Goal: Transaction & Acquisition: Purchase product/service

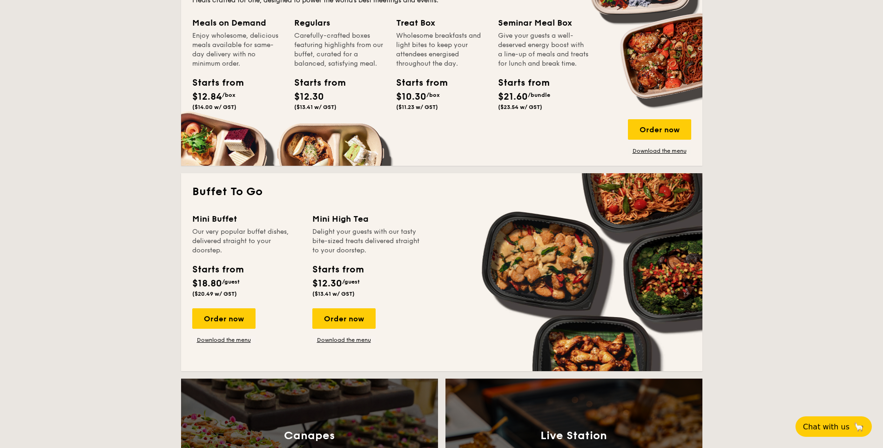
scroll to position [745, 0]
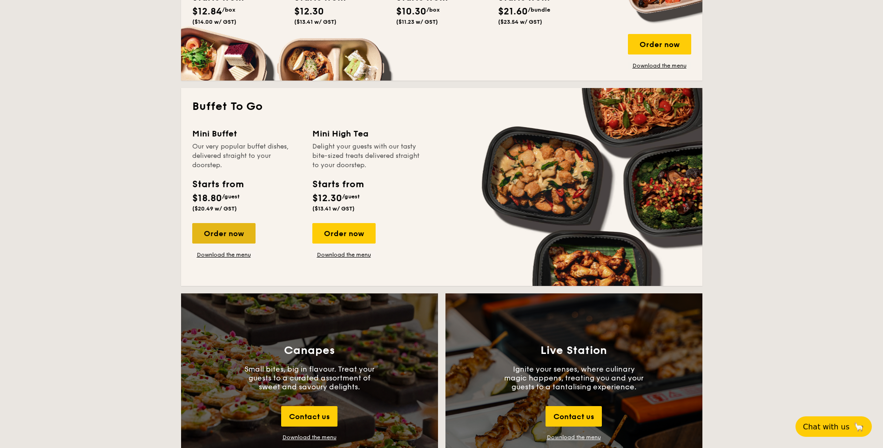
click at [229, 236] on div "Order now" at bounding box center [223, 233] width 63 height 20
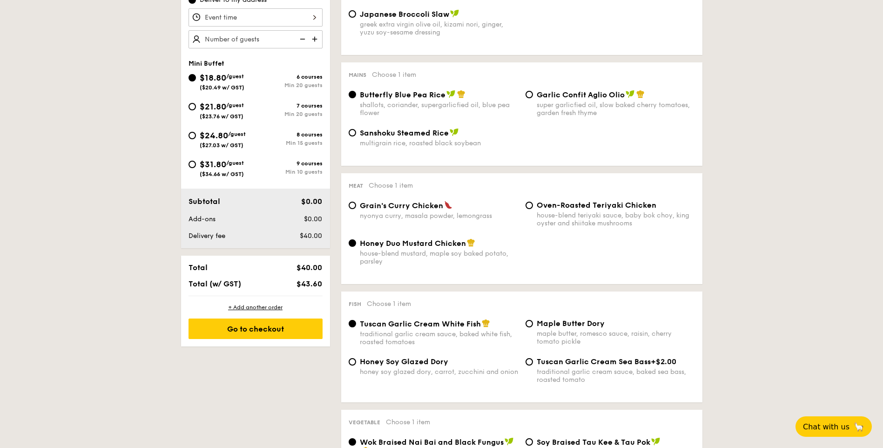
scroll to position [326, 0]
click at [195, 165] on input "$31.80 /guest ($34.66 w/ GST) 9 courses Min 10 guests" at bounding box center [192, 165] width 7 height 7
radio input "true"
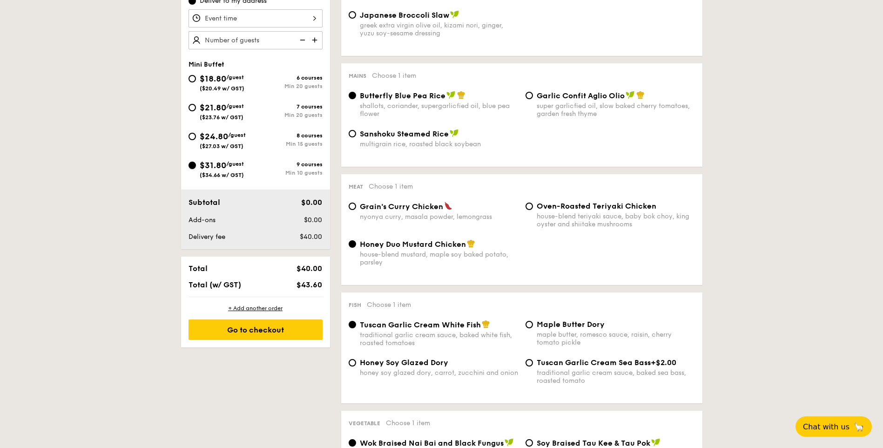
radio input "false"
radio input "true"
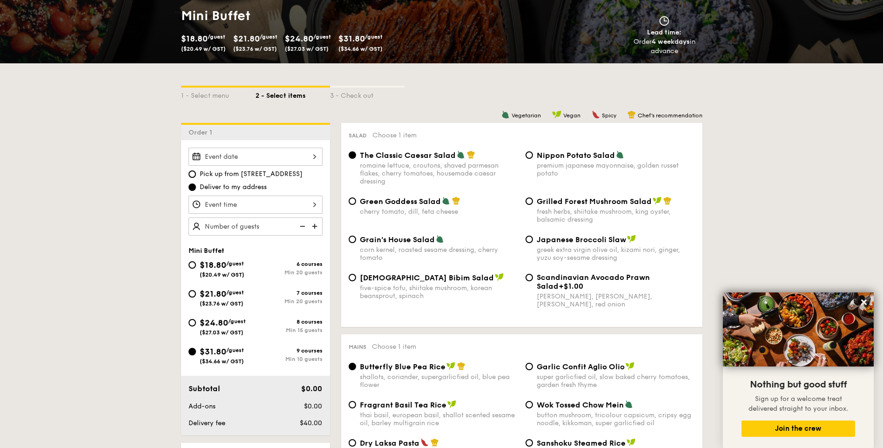
scroll to position [0, 0]
